Goal: Check status: Check status

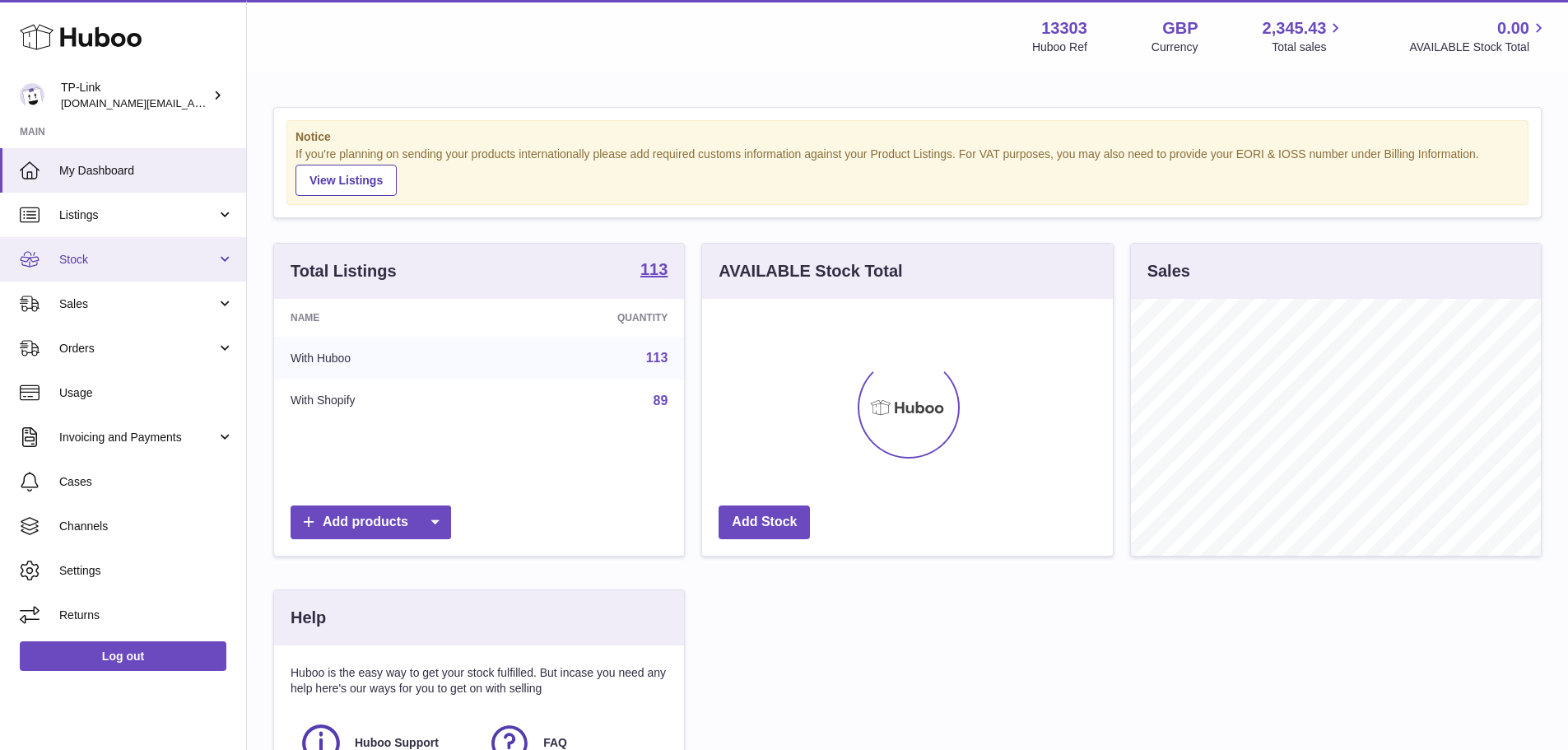
scroll to position [257, 411]
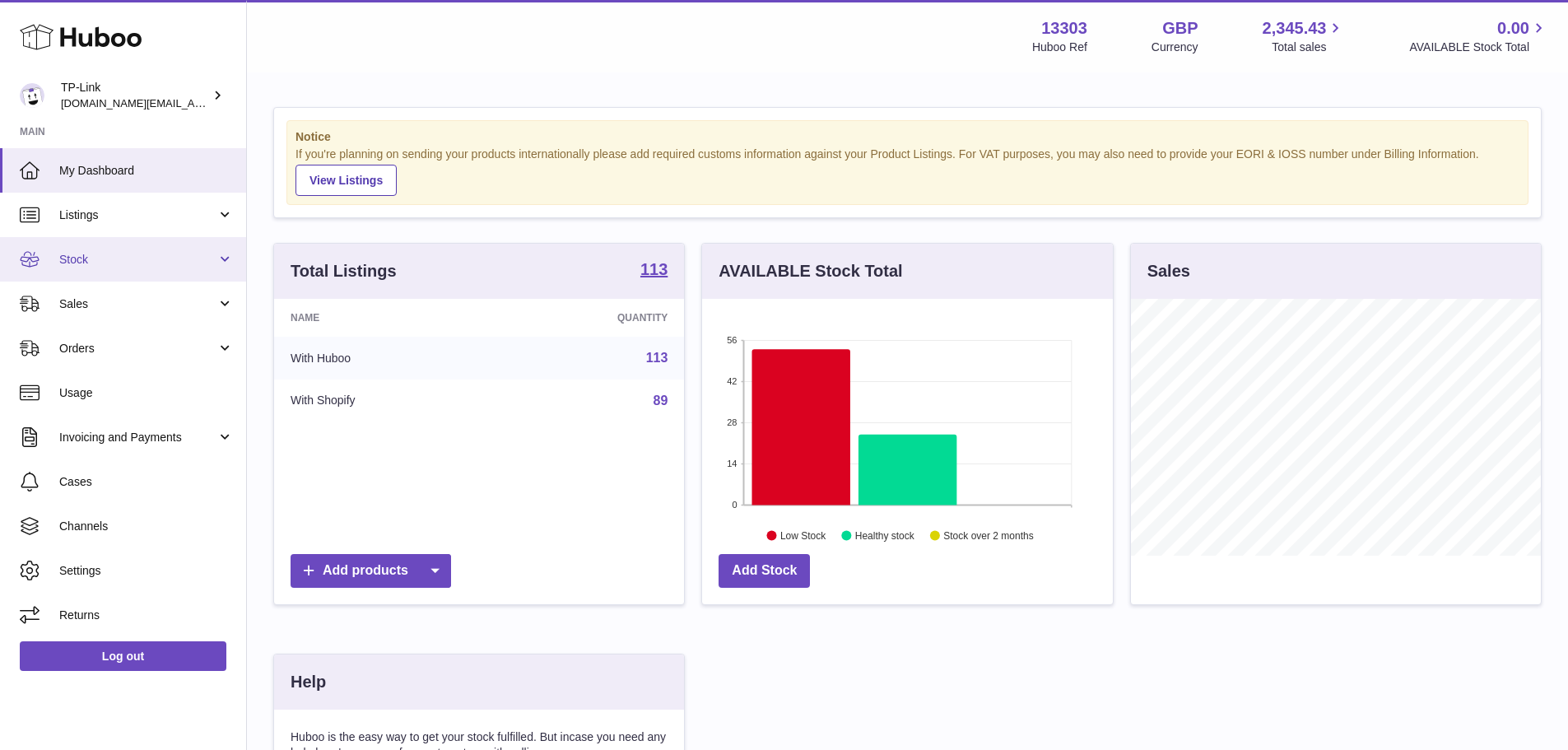
click at [154, 261] on span "Stock" at bounding box center [138, 260] width 157 height 16
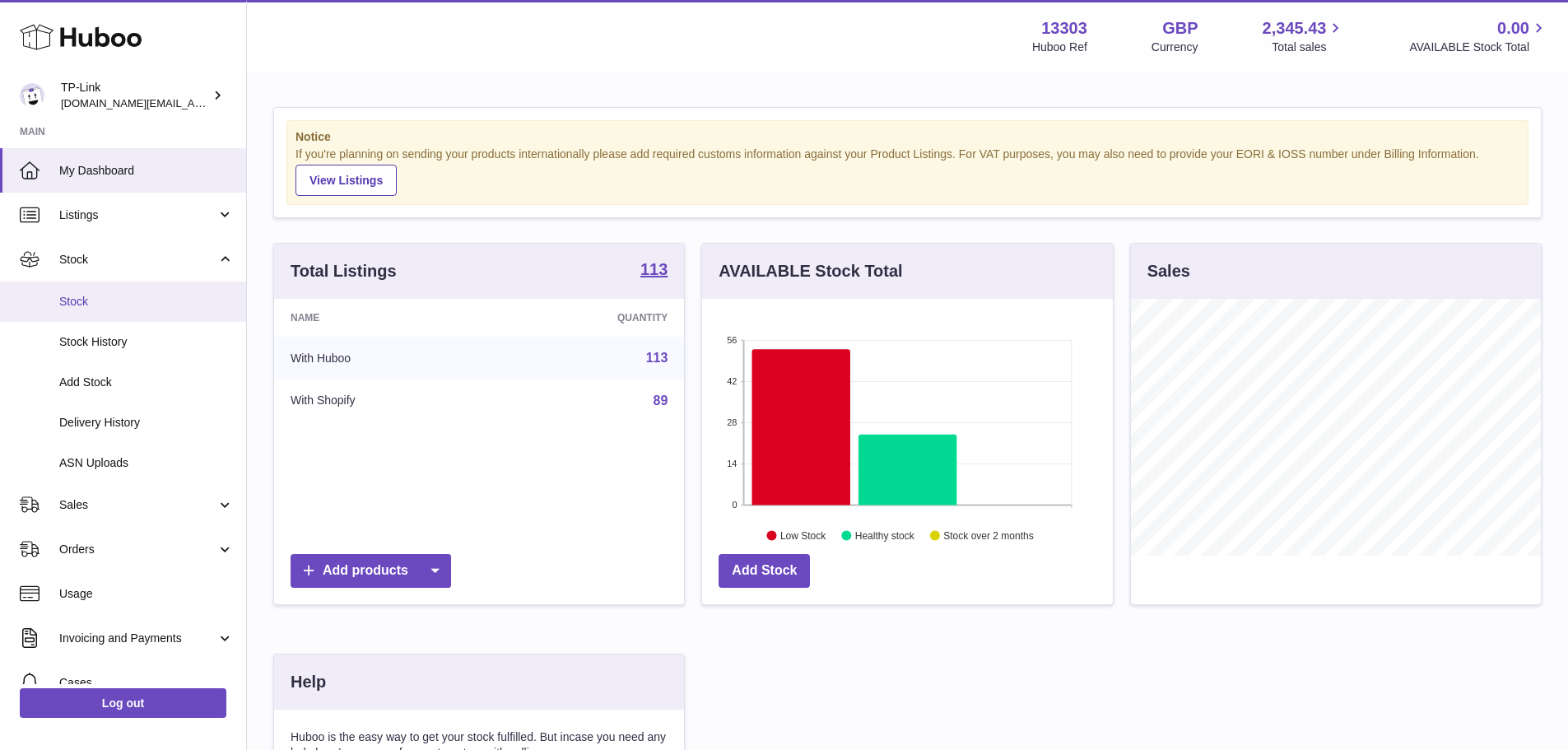
click at [149, 307] on span "Stock" at bounding box center [146, 302] width 175 height 16
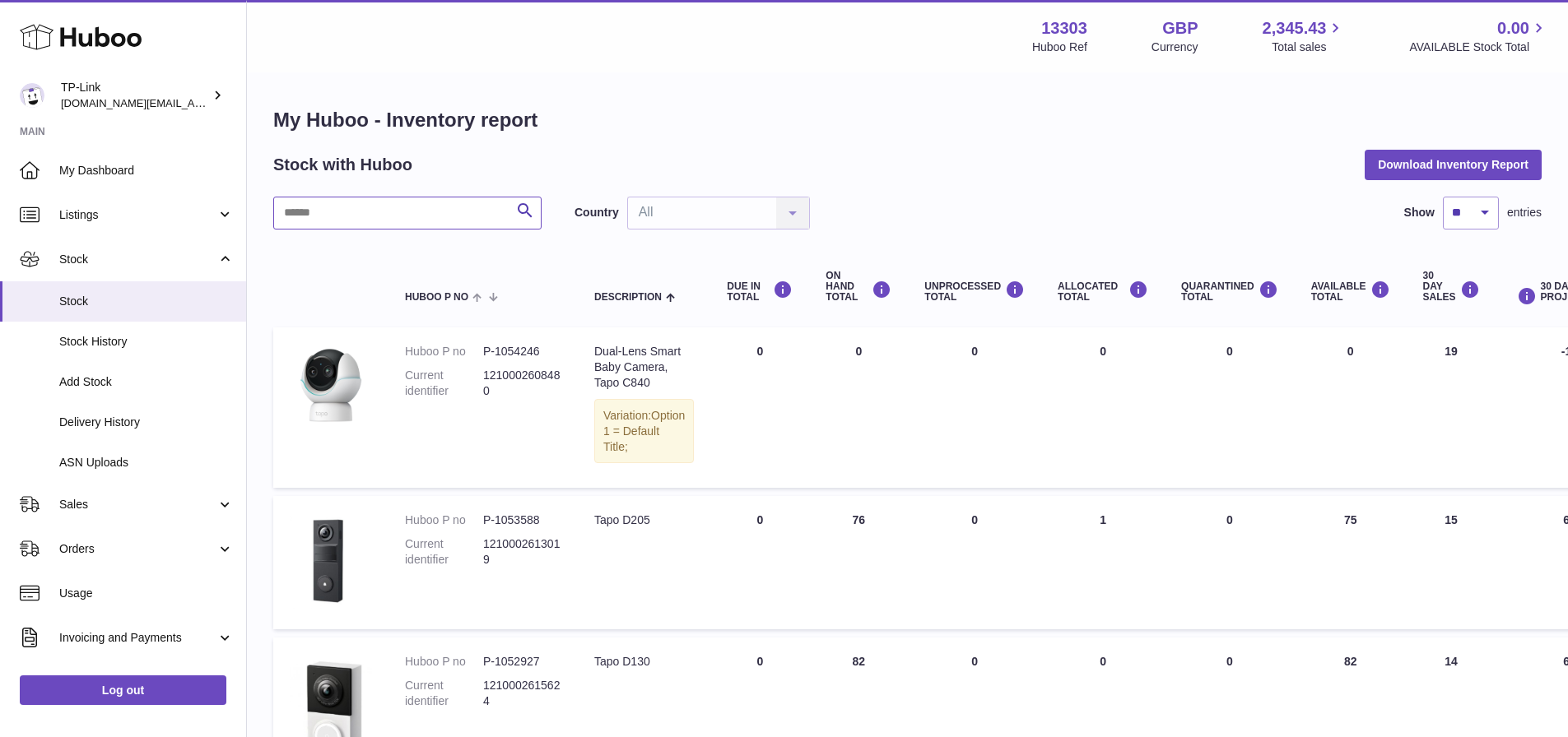
click at [362, 209] on input "text" at bounding box center [407, 213] width 268 height 33
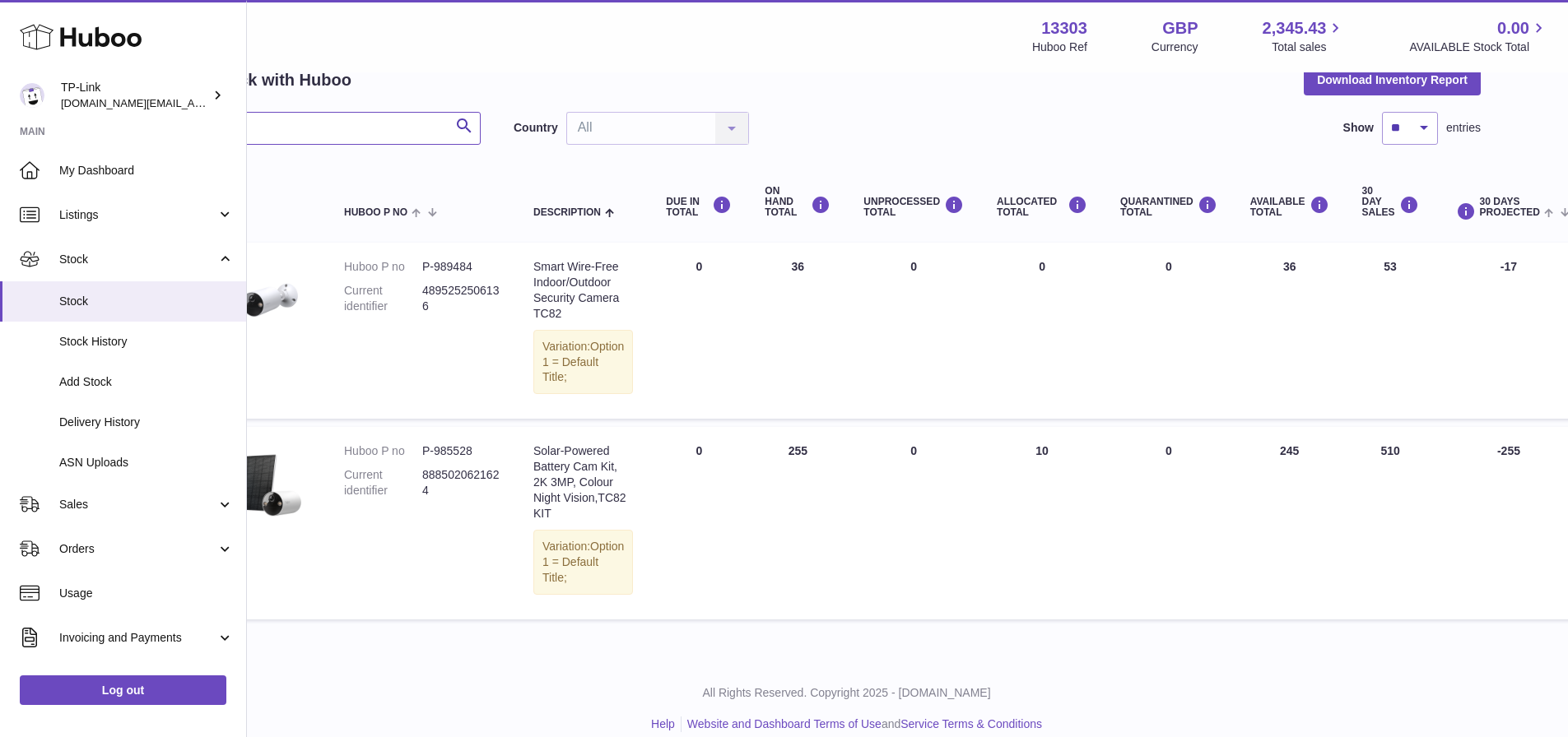
scroll to position [85, 0]
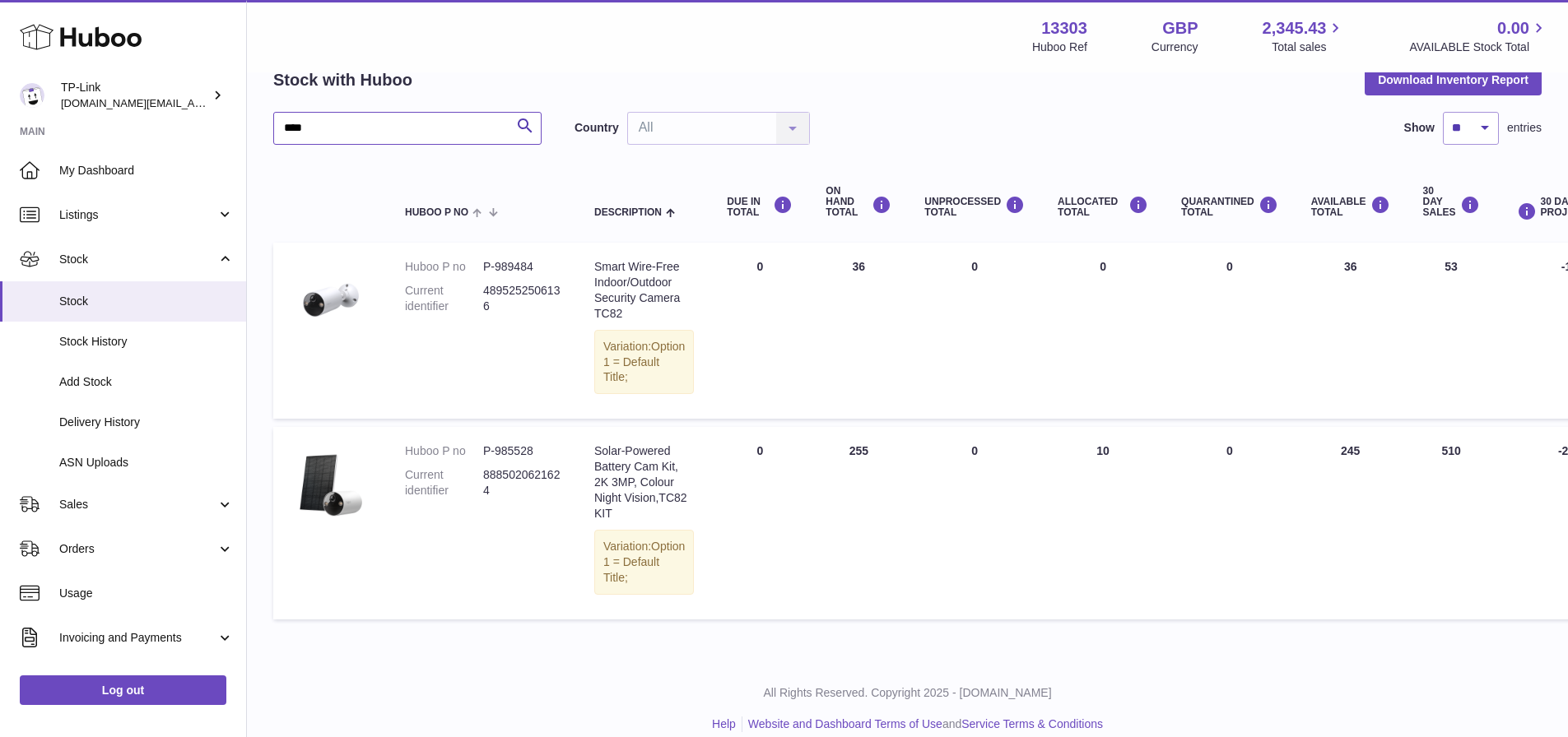
type input "****"
drag, startPoint x: 339, startPoint y: 132, endPoint x: 281, endPoint y: 131, distance: 58.0
click at [281, 131] on input "****" at bounding box center [407, 128] width 268 height 33
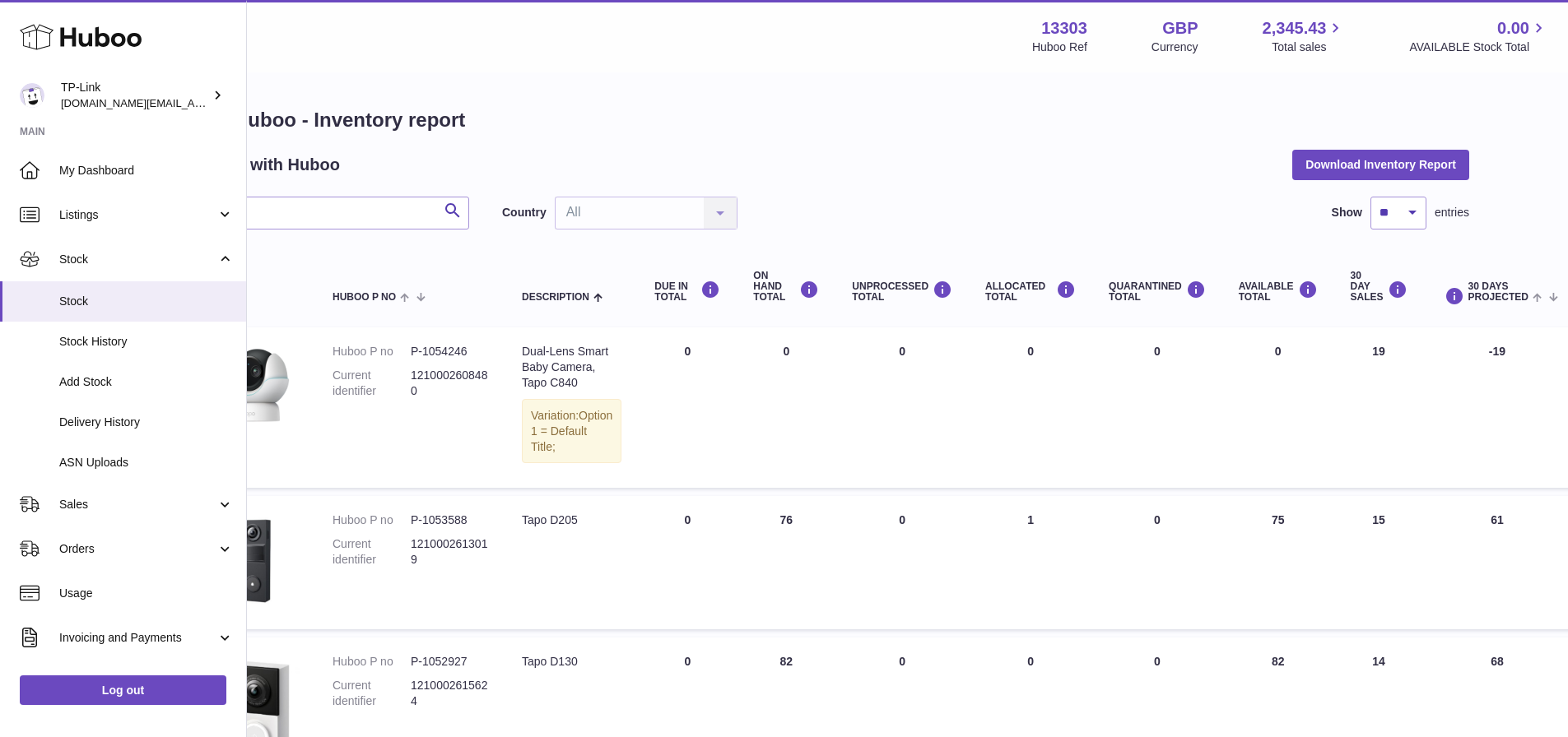
drag, startPoint x: 950, startPoint y: 194, endPoint x: 993, endPoint y: 194, distance: 43.0
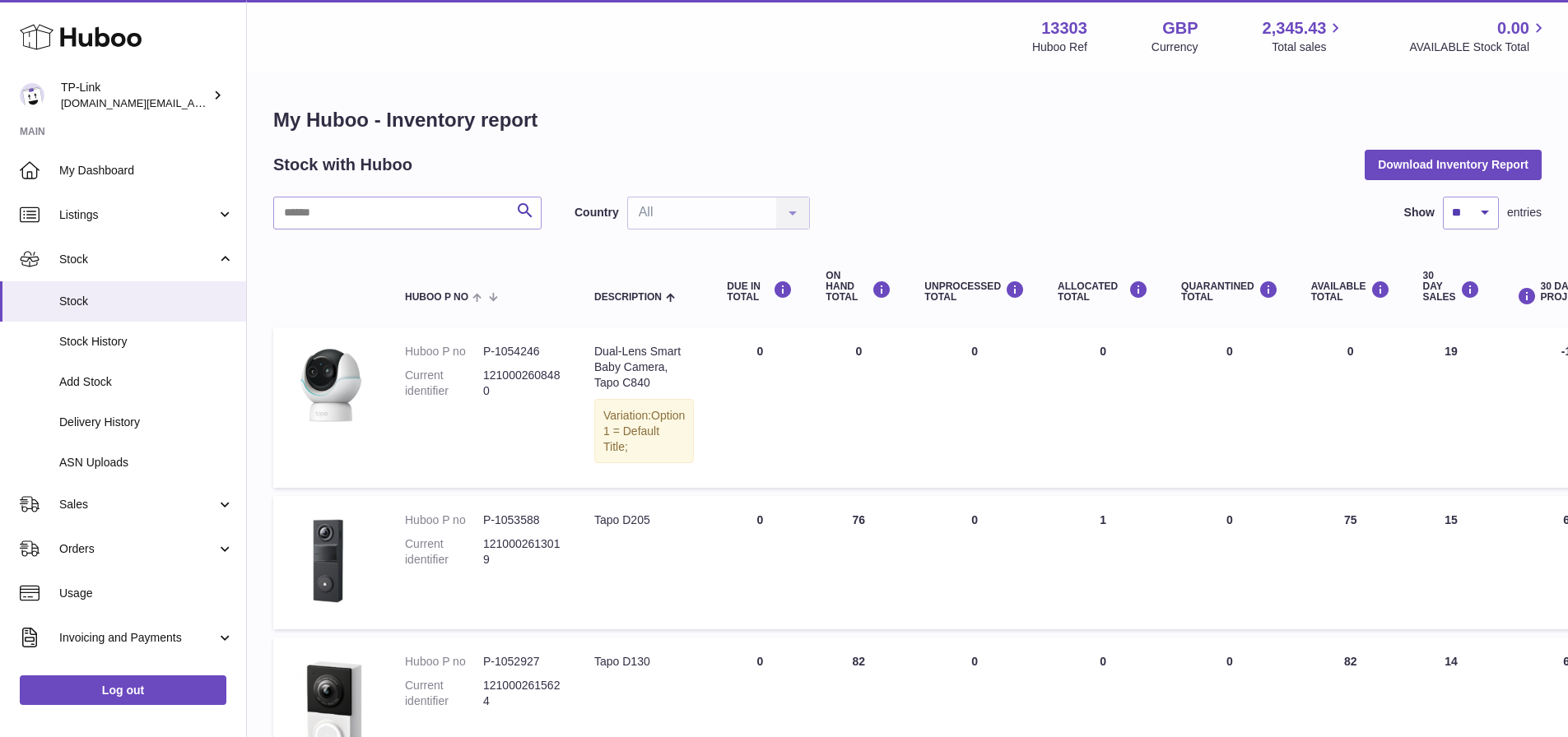
drag, startPoint x: 974, startPoint y: 181, endPoint x: 896, endPoint y: 186, distance: 78.2
drag, startPoint x: 628, startPoint y: 400, endPoint x: 643, endPoint y: 385, distance: 21.2
click at [643, 385] on div "Dual-Lens Smart Baby Camera, Tapo C840" at bounding box center [644, 367] width 99 height 47
copy div "Tapo C840"
